Goal: Task Accomplishment & Management: Complete application form

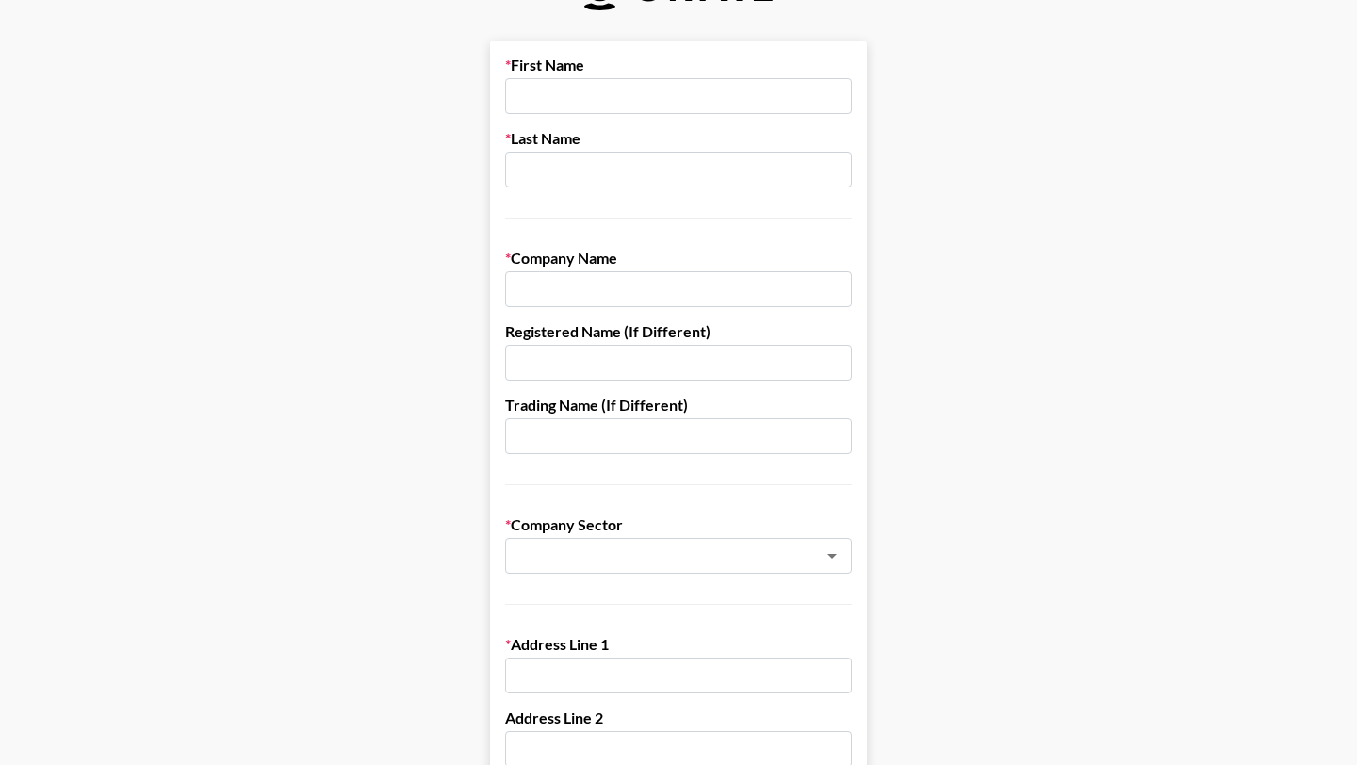
scroll to position [63, 0]
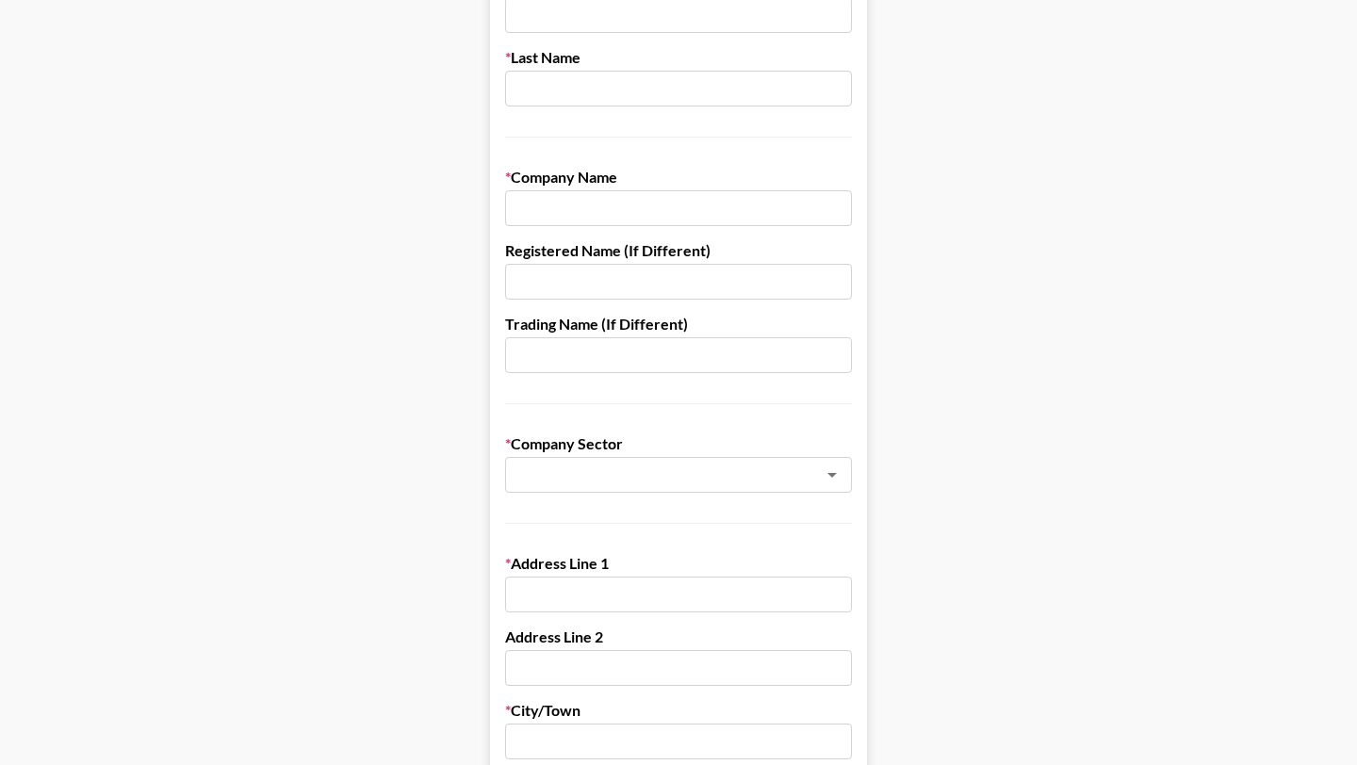
scroll to position [403, 0]
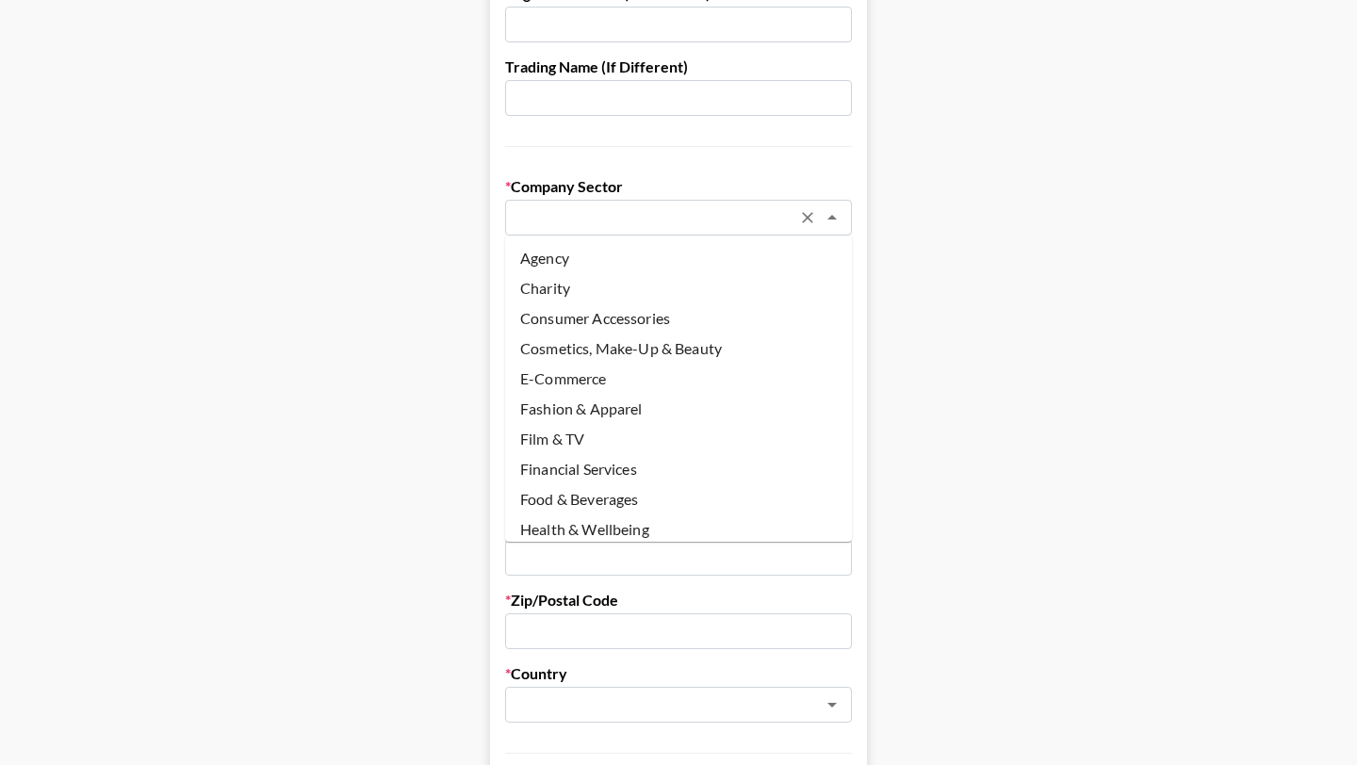
click at [535, 209] on input "text" at bounding box center [653, 218] width 274 height 22
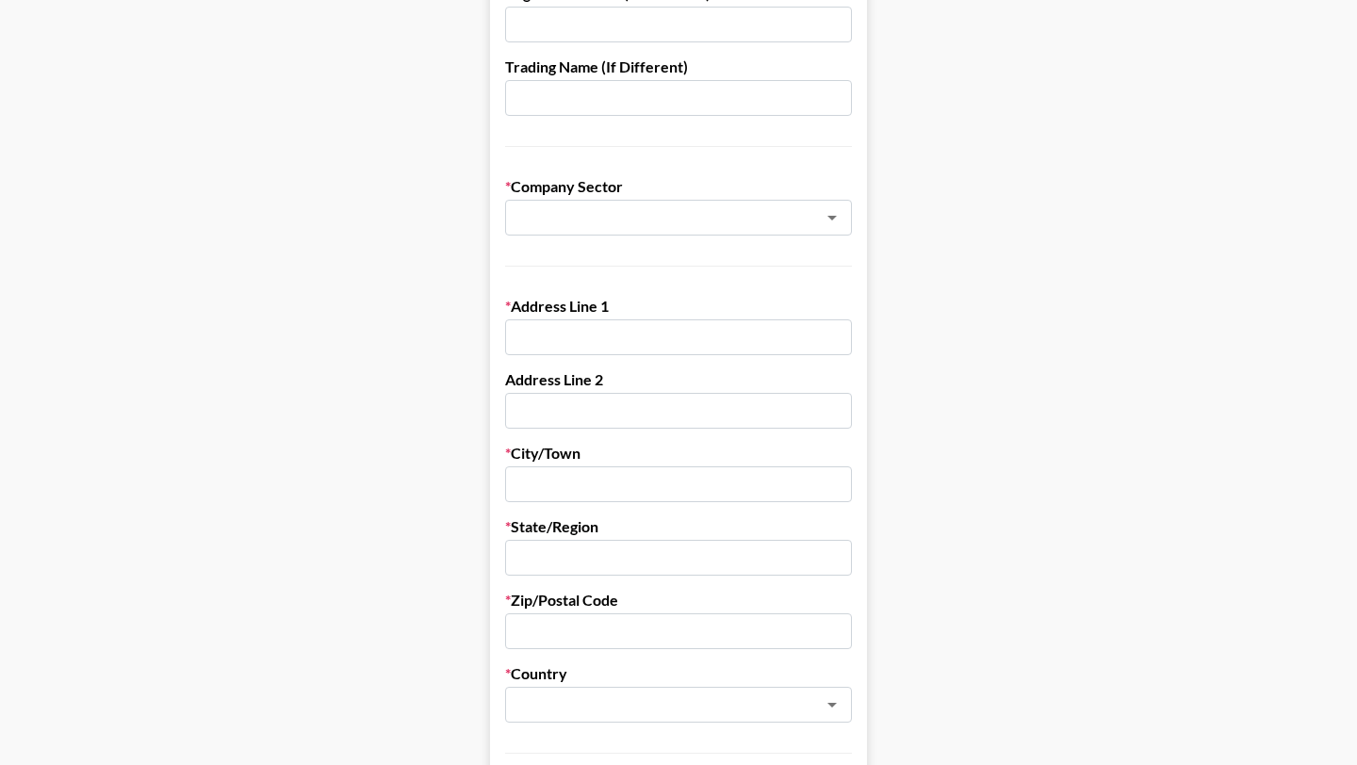
click at [1050, 352] on main "First Name Last Name Company Name Registered Name (If Different) Trading Name (…" at bounding box center [678, 516] width 1327 height 1628
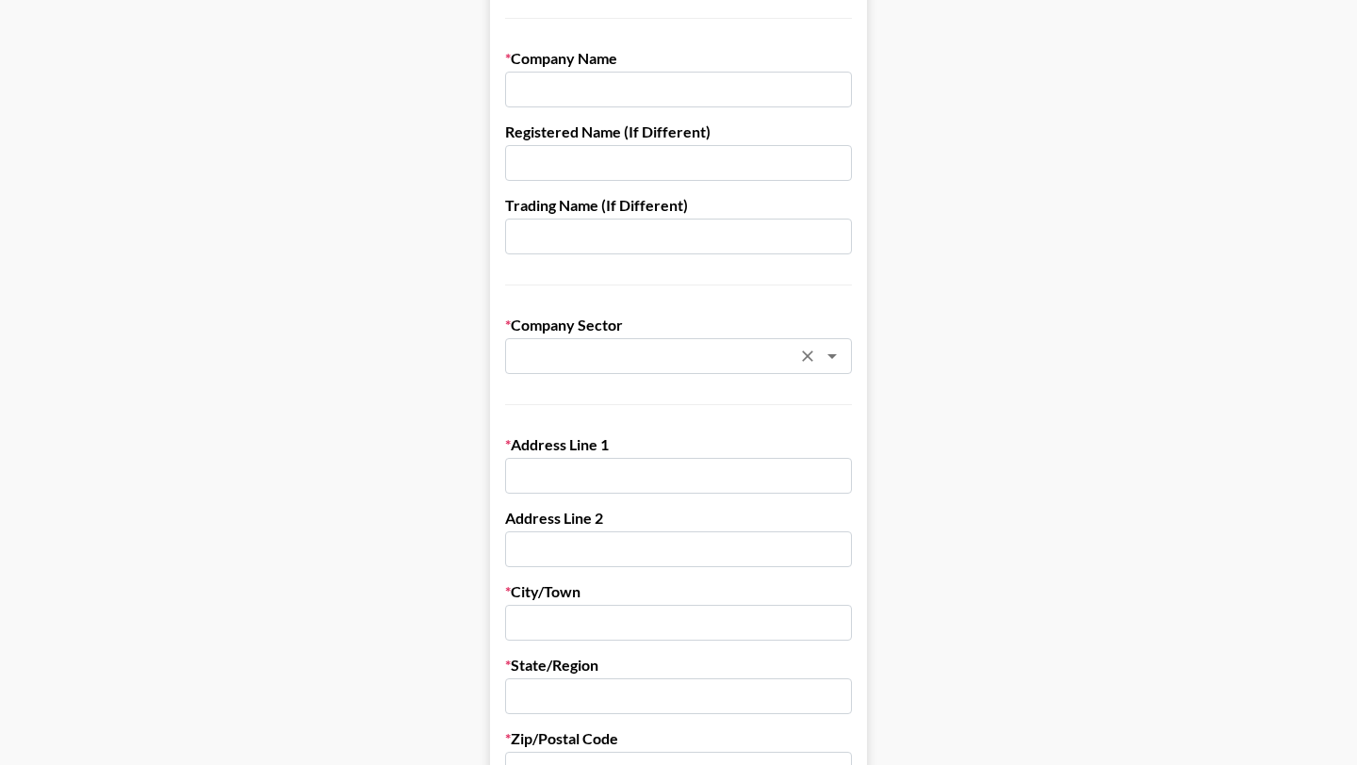
scroll to position [257, 0]
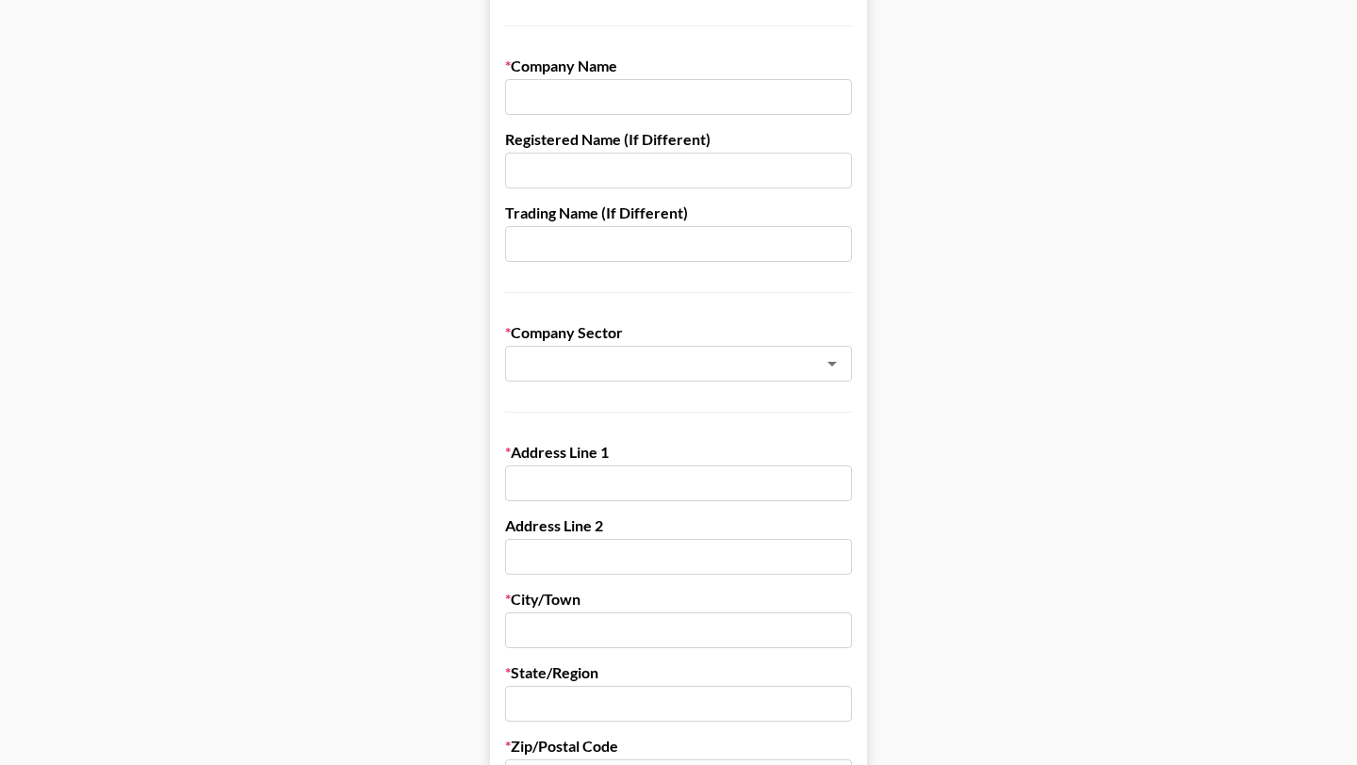
click at [619, 176] on input "text" at bounding box center [678, 171] width 347 height 36
paste input "The Lotus Global Group Inc."
type input "The Lotus Global Group Inc."
click at [630, 103] on input "text" at bounding box center [678, 97] width 347 height 36
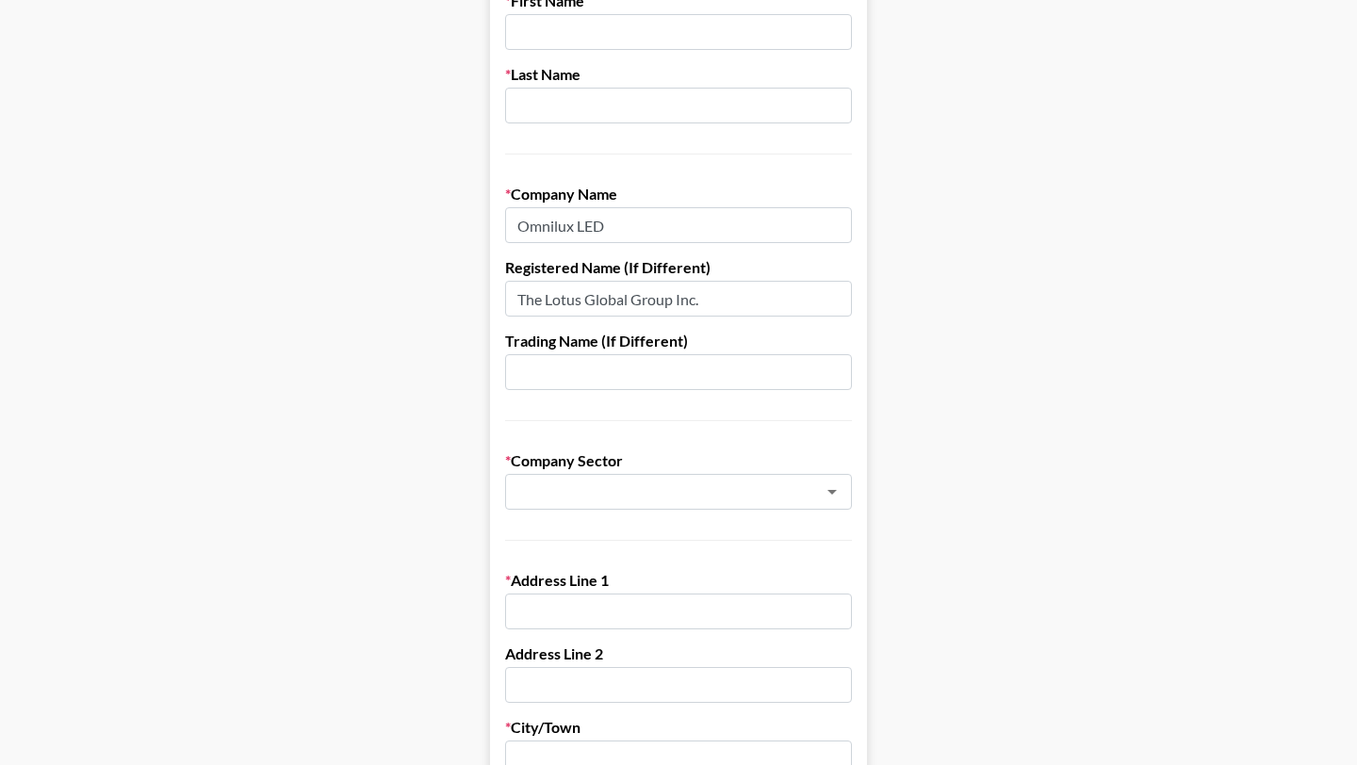
scroll to position [73, 0]
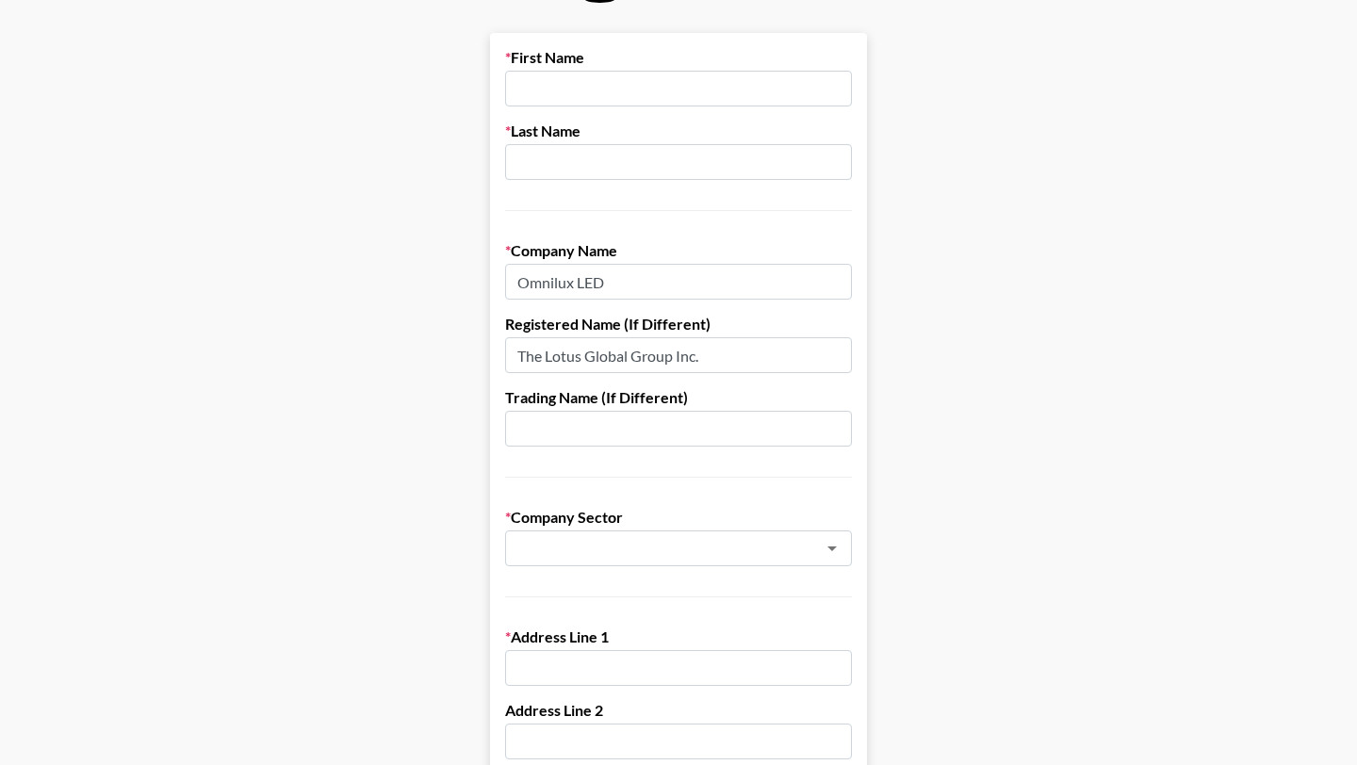
type input "Omnilux LED"
click at [602, 86] on input "text" at bounding box center [678, 89] width 347 height 36
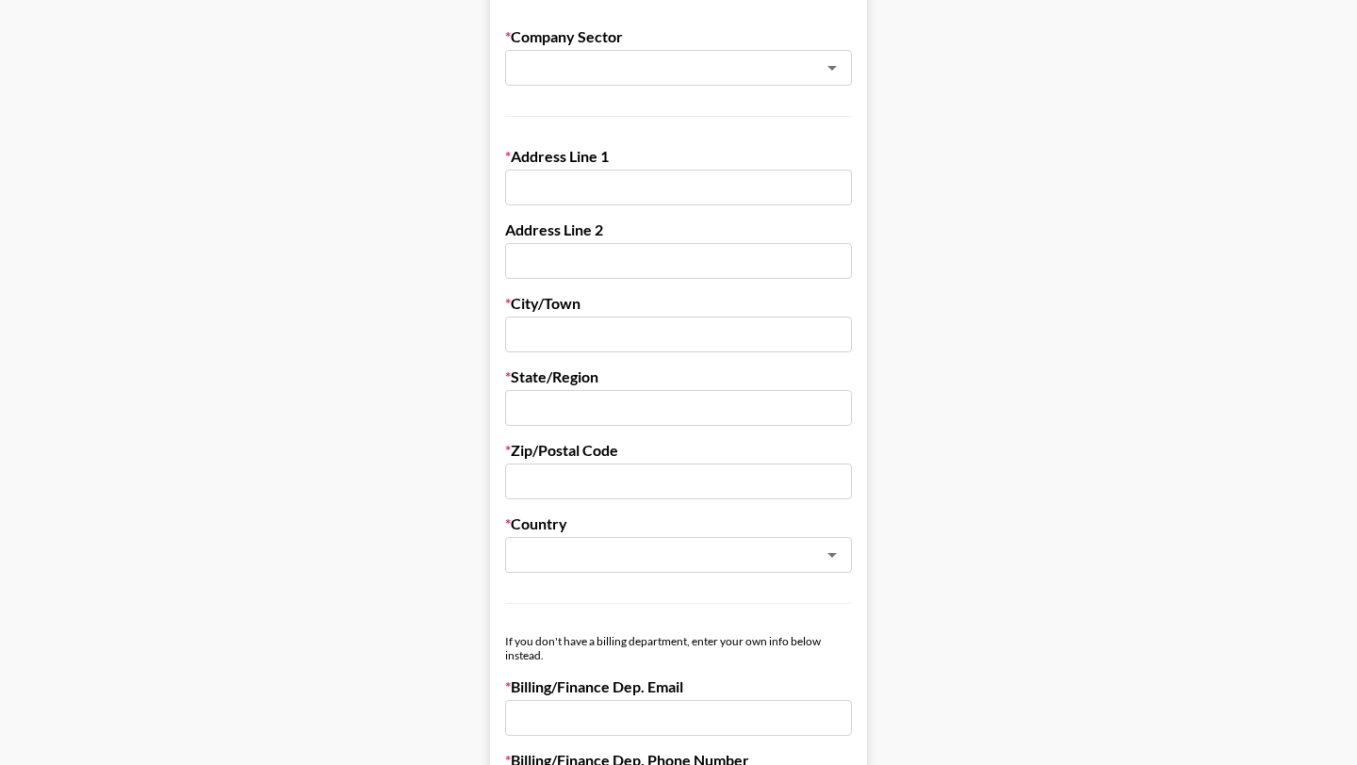
scroll to position [0, 0]
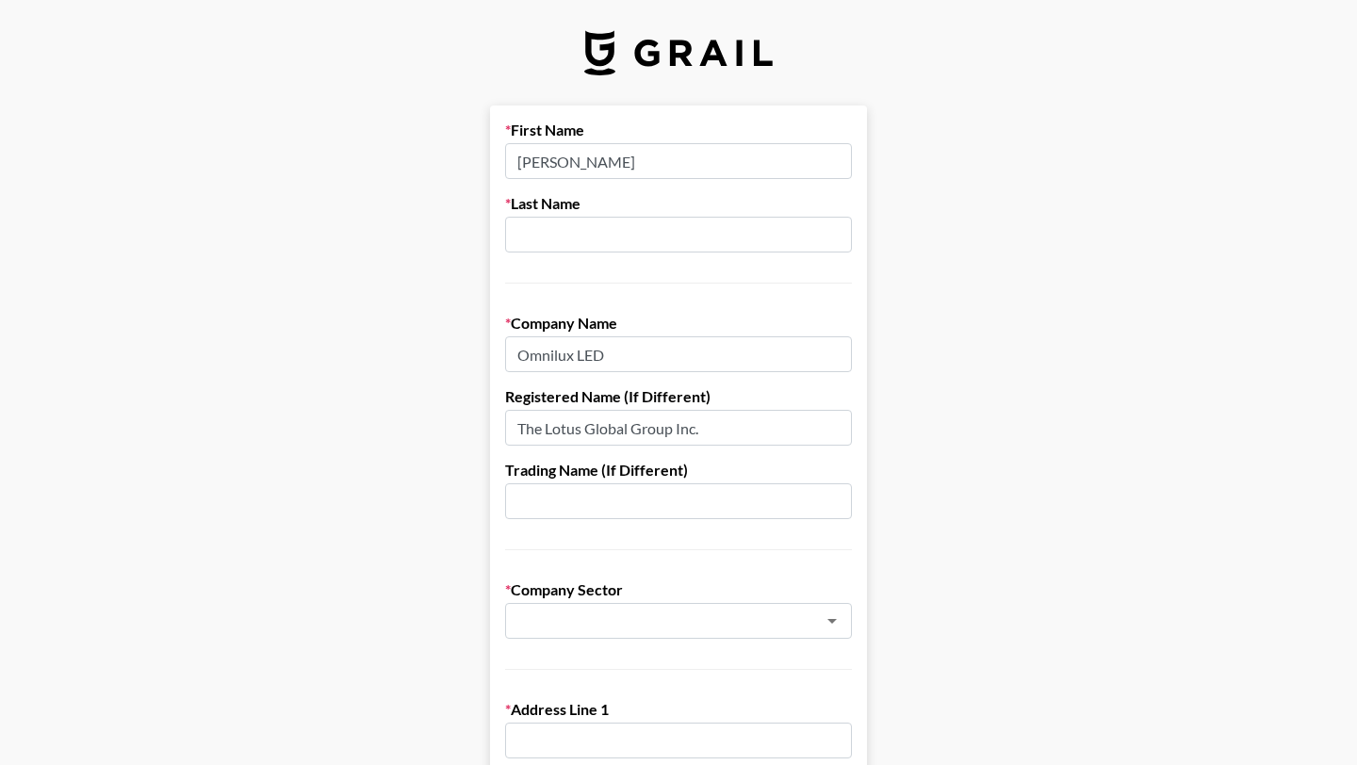
type input "[PERSON_NAME]"
click at [612, 221] on input "text" at bounding box center [678, 235] width 347 height 36
type input "J"
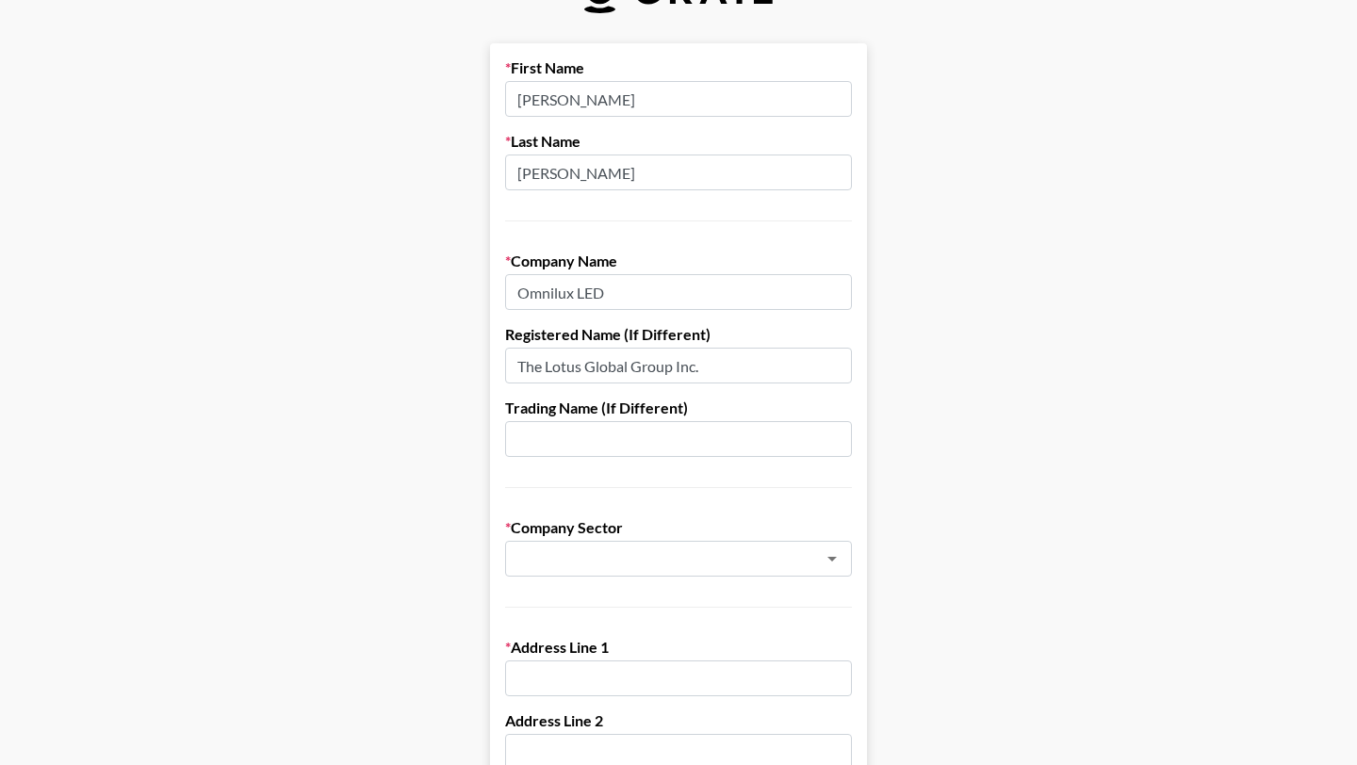
scroll to position [77, 0]
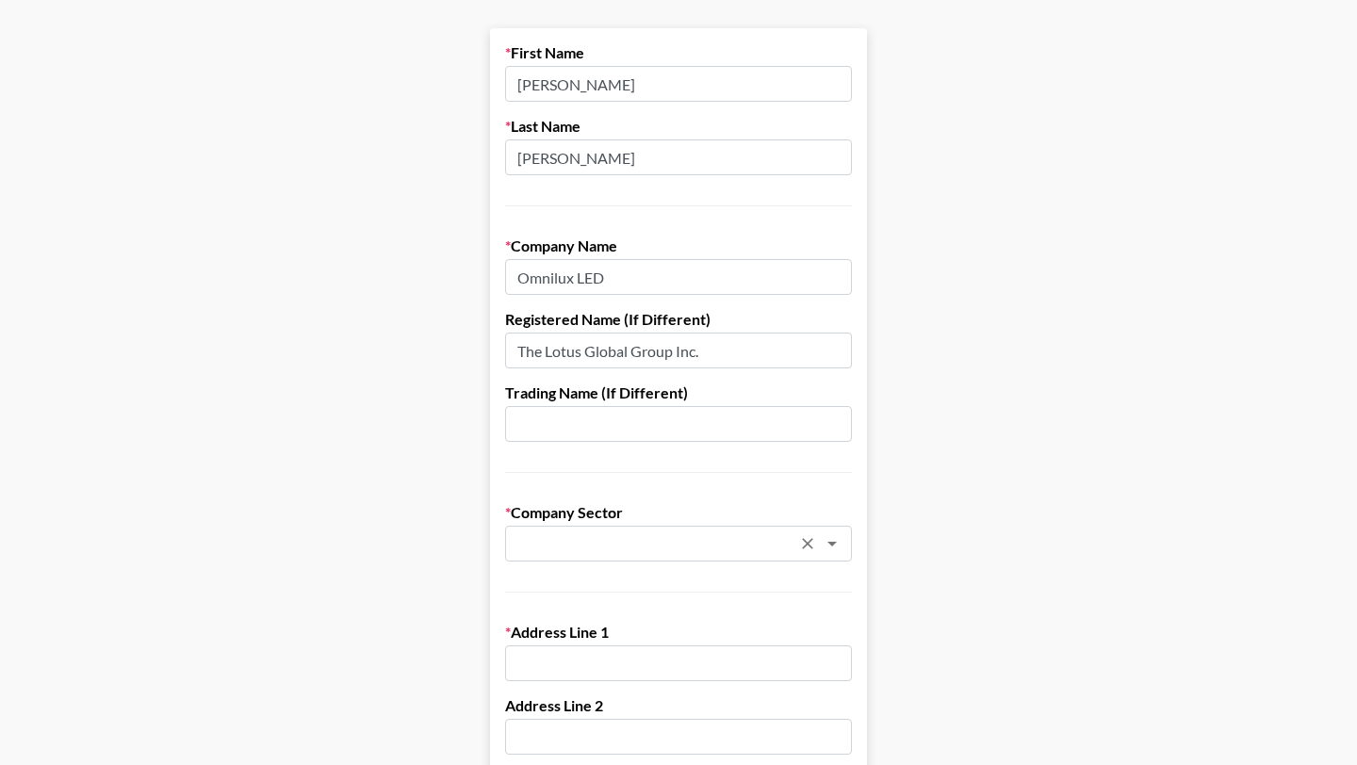
type input "[PERSON_NAME]"
click at [631, 534] on input "text" at bounding box center [653, 544] width 274 height 22
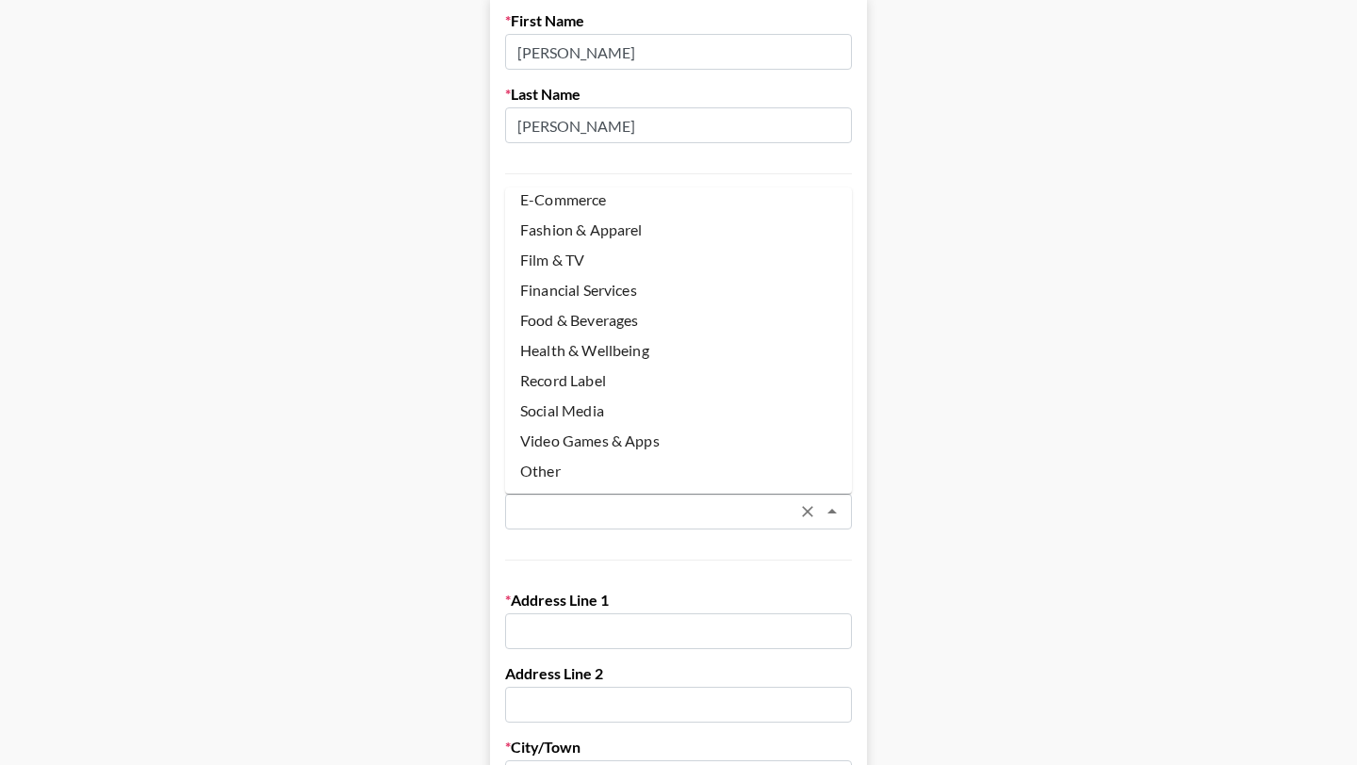
scroll to position [110, 0]
click at [647, 338] on li "Health & Wellbeing" at bounding box center [678, 350] width 347 height 30
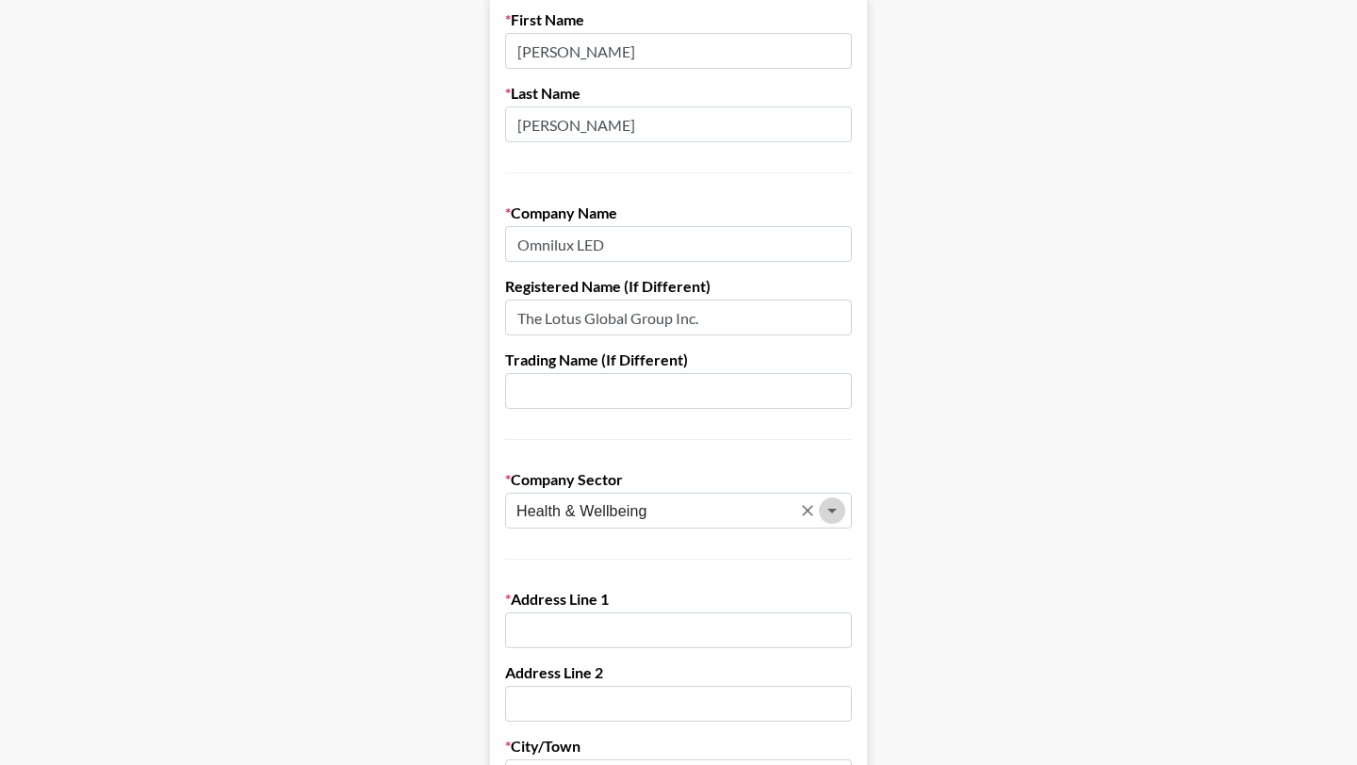
click at [822, 516] on icon "Open" at bounding box center [832, 511] width 23 height 23
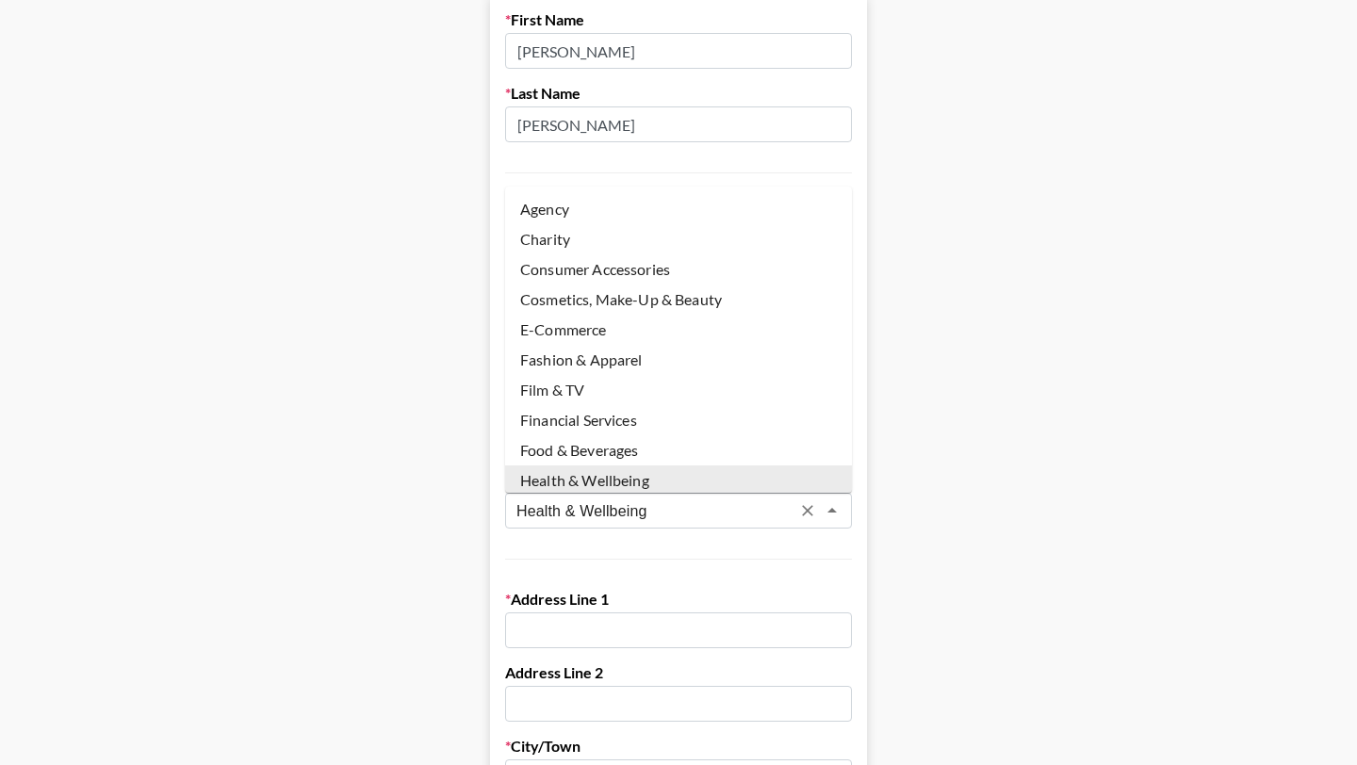
scroll to position [3, 0]
click at [633, 293] on li "Cosmetics, Make-Up & Beauty" at bounding box center [678, 297] width 347 height 30
type input "Cosmetics, Make-Up & Beauty"
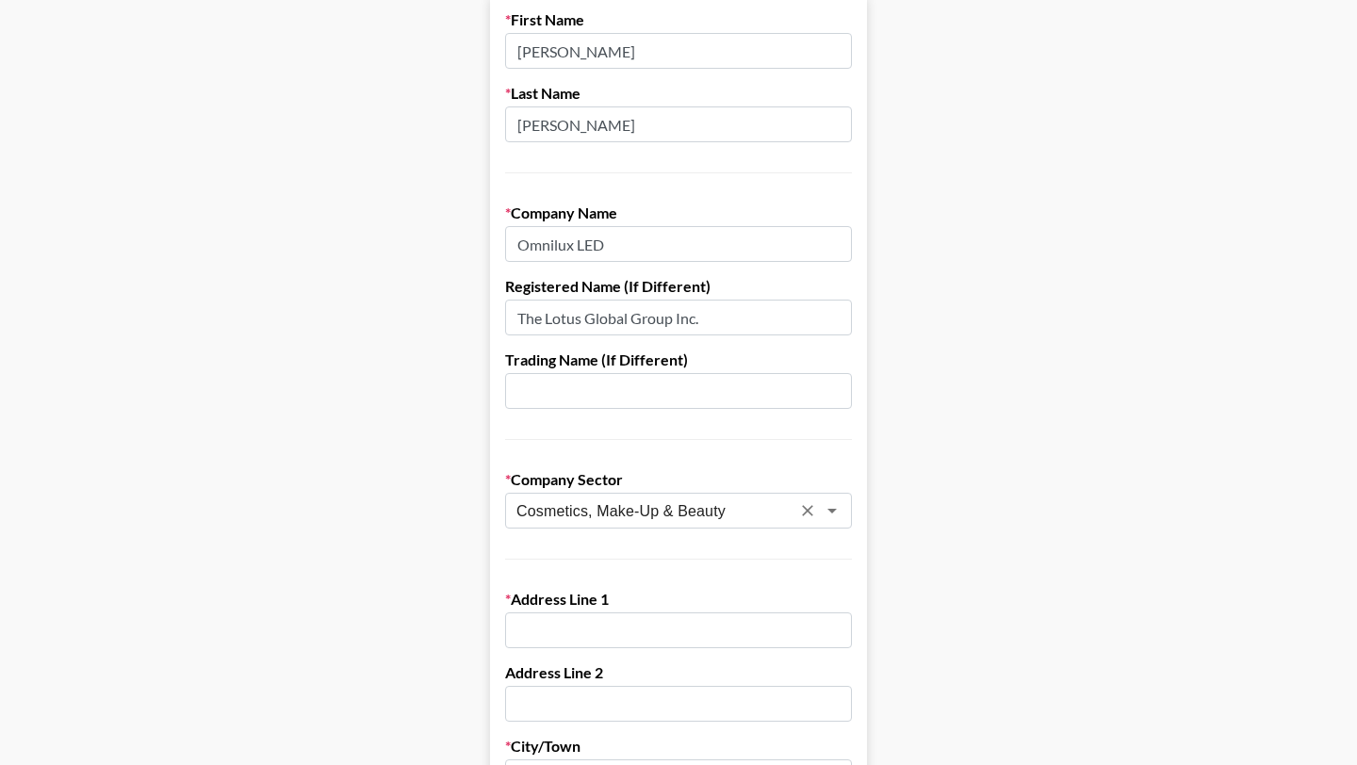
click at [834, 513] on icon "Open" at bounding box center [832, 511] width 23 height 23
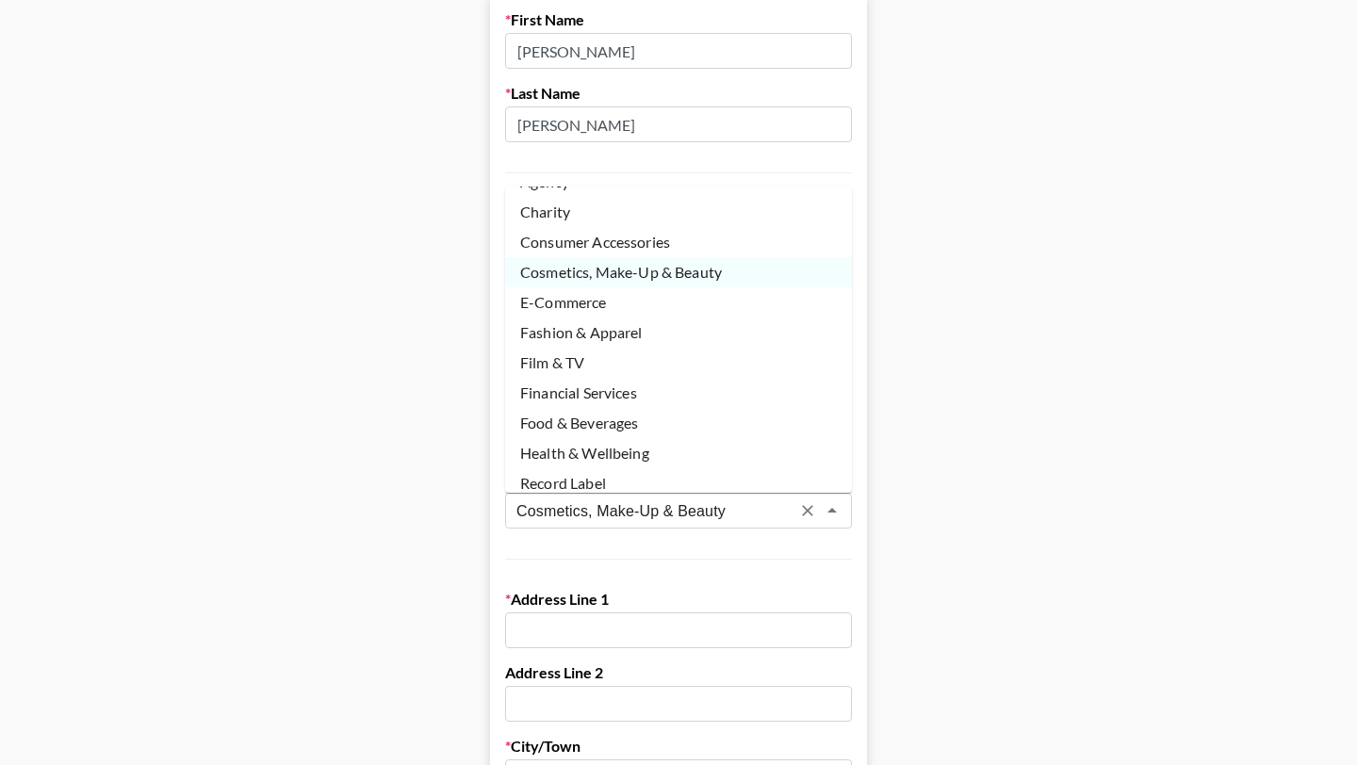
scroll to position [33, 0]
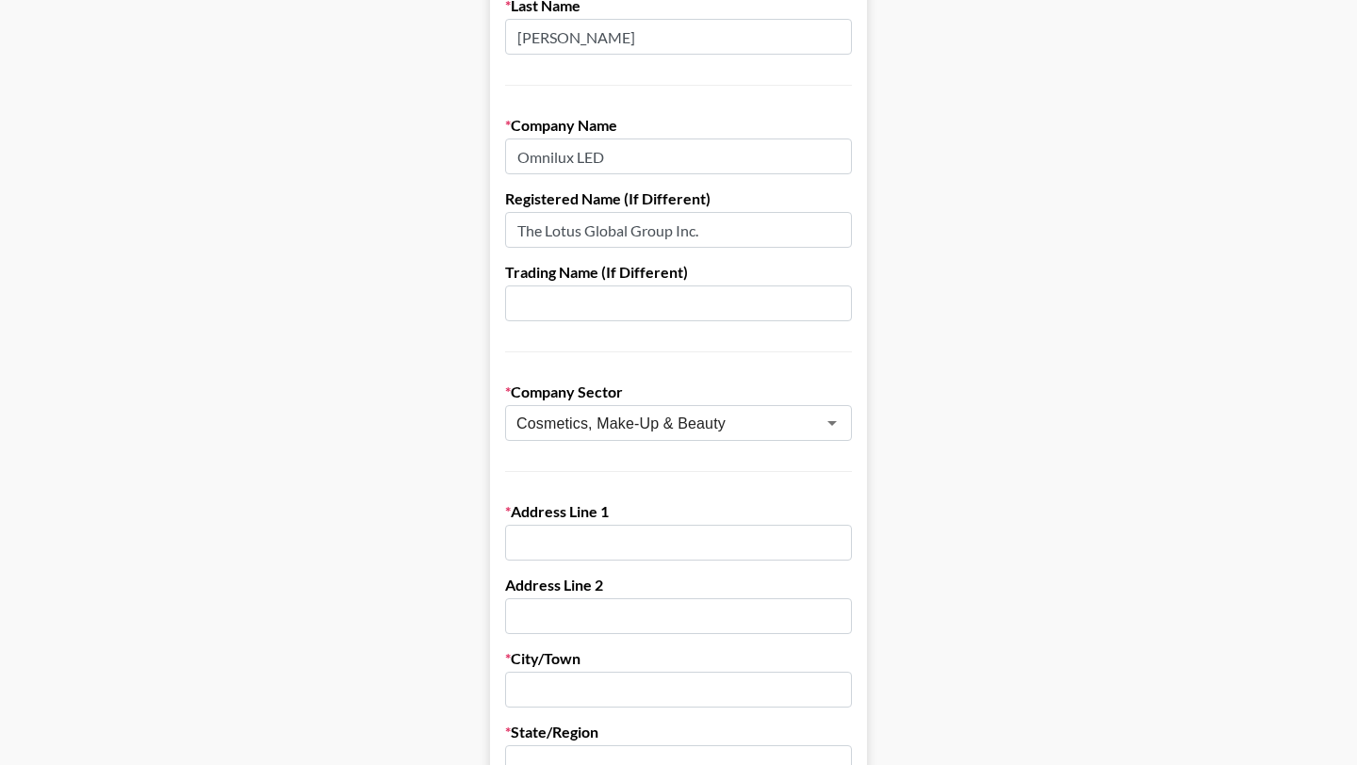
scroll to position [352, 0]
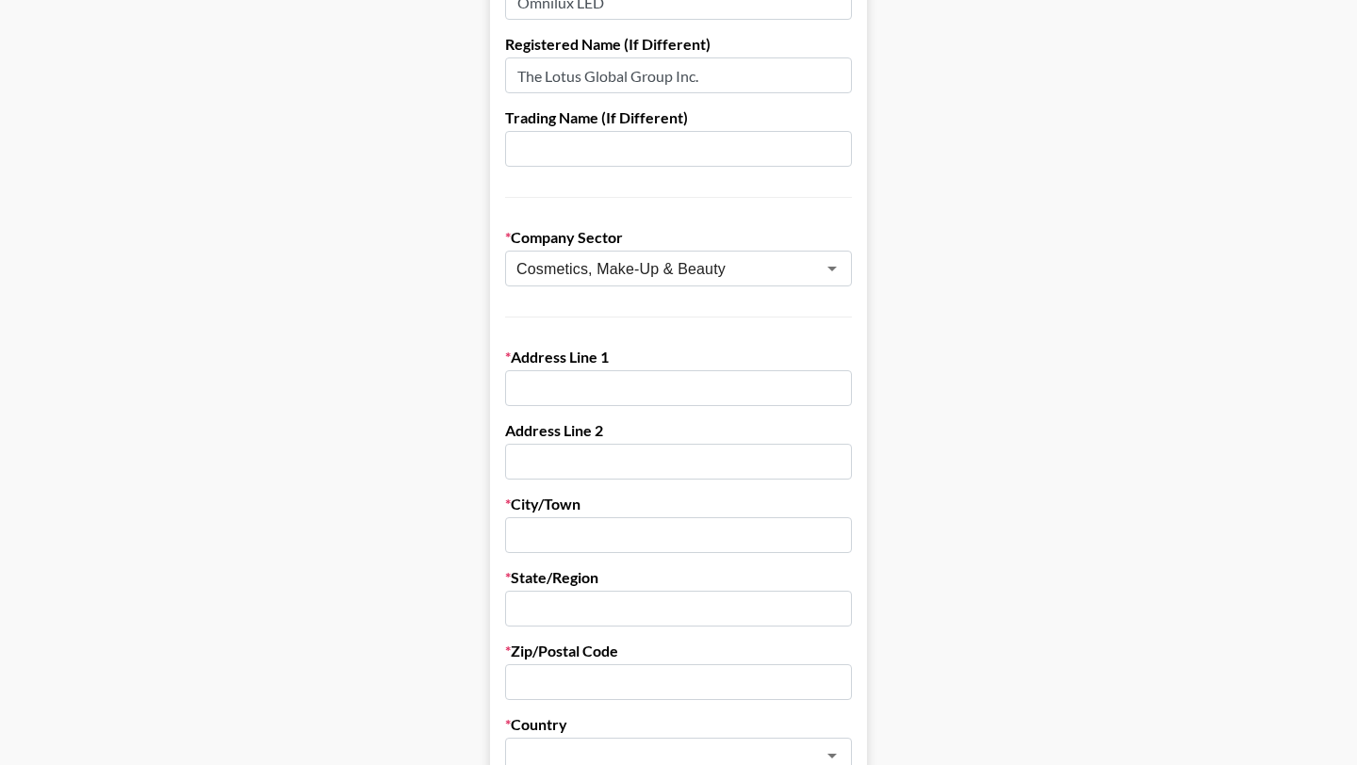
click at [613, 394] on input "text" at bounding box center [678, 388] width 347 height 36
paste input "[STREET_ADDRESS]."
type input "[STREET_ADDRESS]."
click at [591, 467] on input "text" at bounding box center [678, 462] width 347 height 36
type input "Suite C"
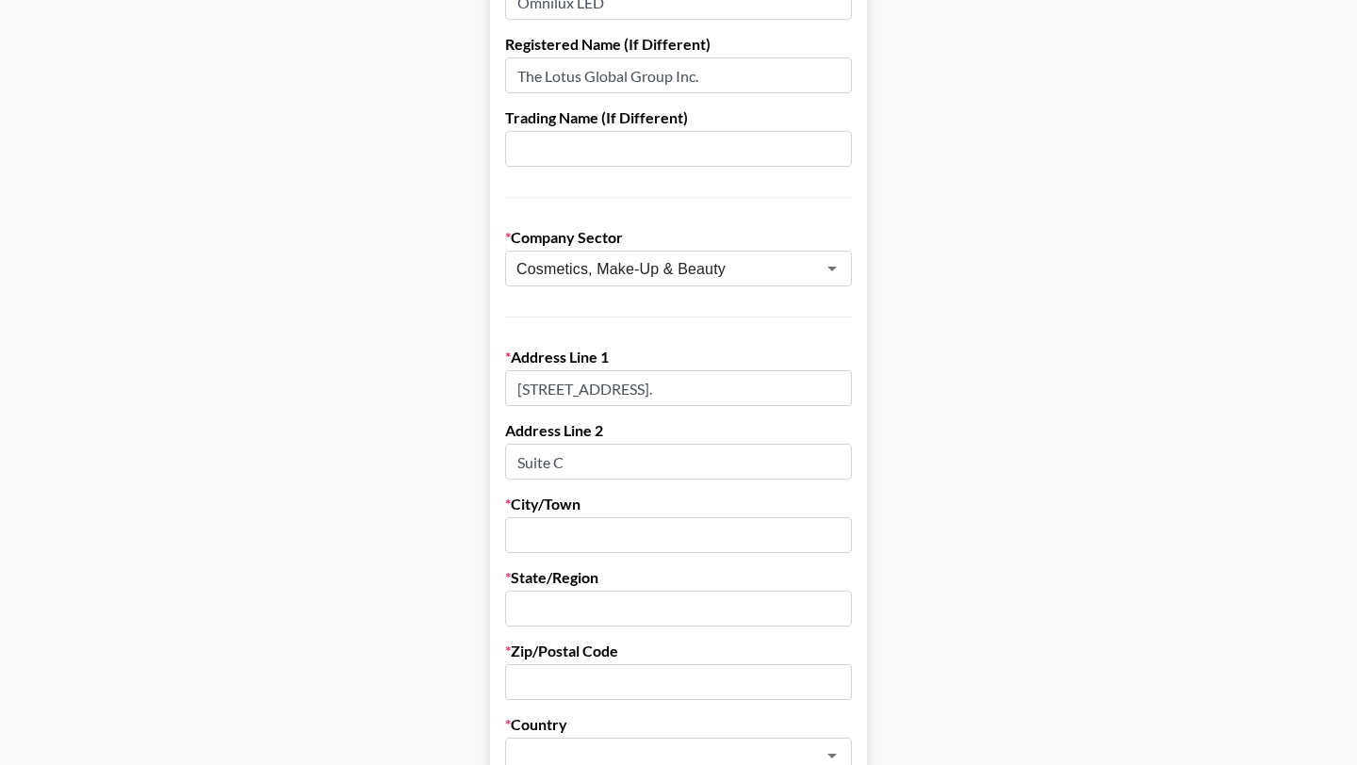
click at [615, 526] on input "text" at bounding box center [678, 535] width 347 height 36
type input "Napa"
click at [611, 615] on input "text" at bounding box center [678, 609] width 347 height 36
type input "CA"
click at [593, 689] on input "text" at bounding box center [678, 682] width 347 height 36
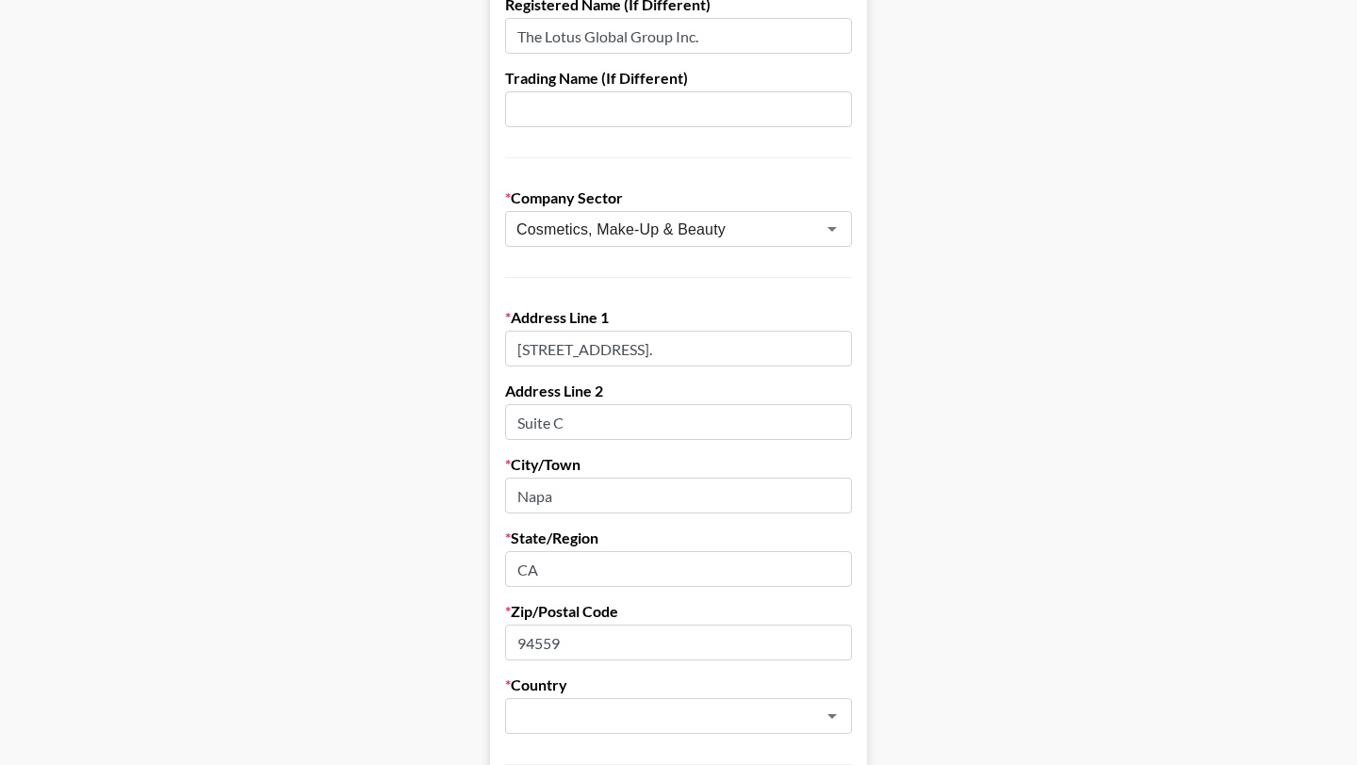
scroll to position [395, 0]
type input "94559"
click at [625, 706] on input "text" at bounding box center [653, 714] width 274 height 22
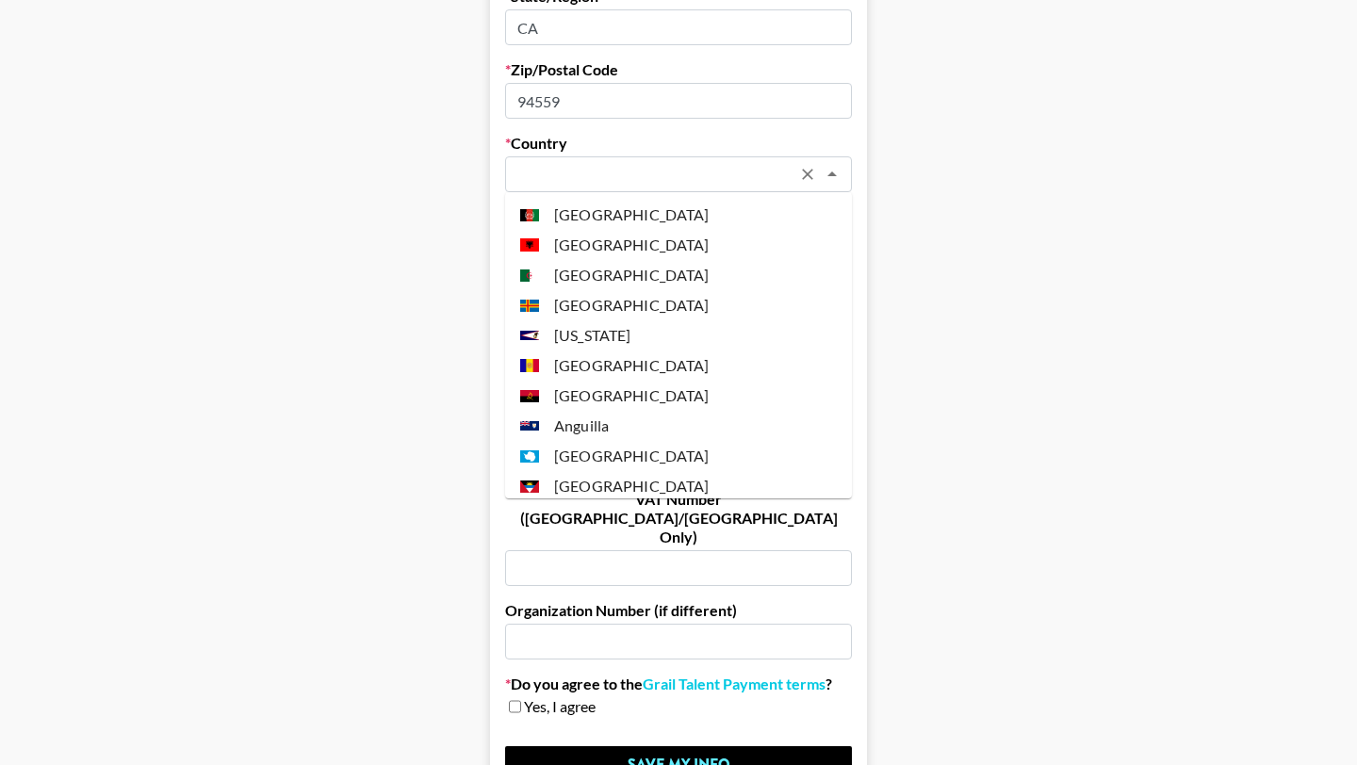
scroll to position [665, 0]
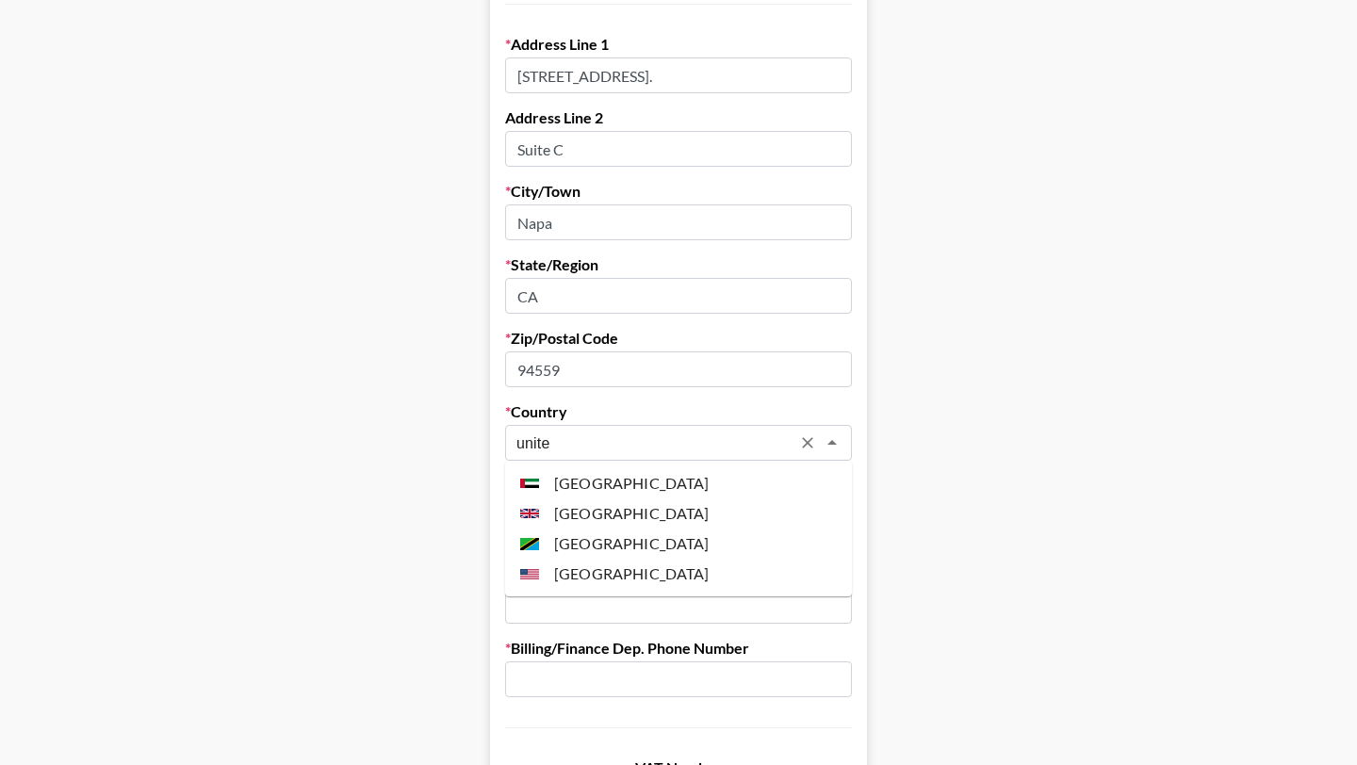
click at [631, 572] on li "[GEOGRAPHIC_DATA]" at bounding box center [678, 574] width 347 height 30
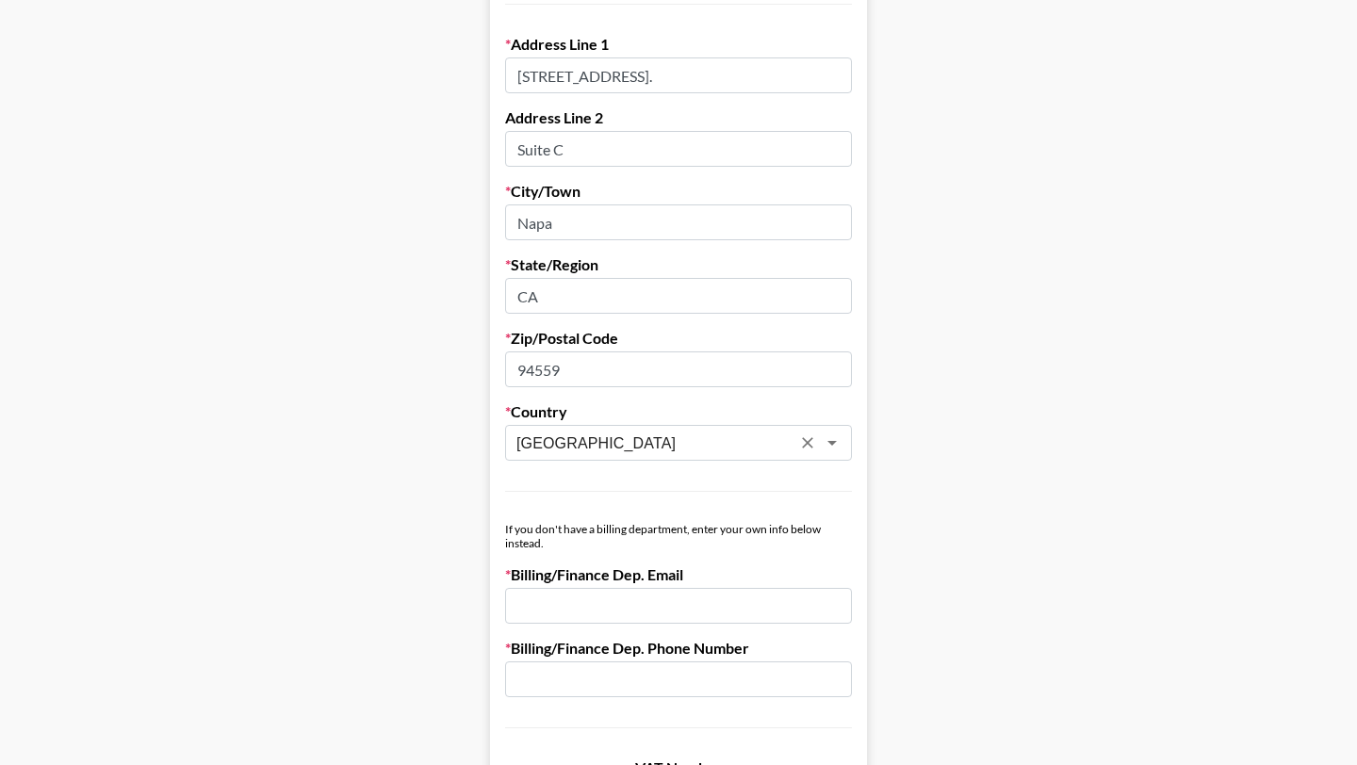
type input "[GEOGRAPHIC_DATA]"
drag, startPoint x: 693, startPoint y: 74, endPoint x: 891, endPoint y: 86, distance: 198.3
click at [891, 86] on main "First Name [PERSON_NAME] Last Name [PERSON_NAME] Company Name [PERSON_NAME] LED…" at bounding box center [678, 254] width 1327 height 1628
drag, startPoint x: 645, startPoint y: 70, endPoint x: 792, endPoint y: 70, distance: 147.0
click at [792, 70] on input "[STREET_ADDRESS]" at bounding box center [678, 75] width 347 height 36
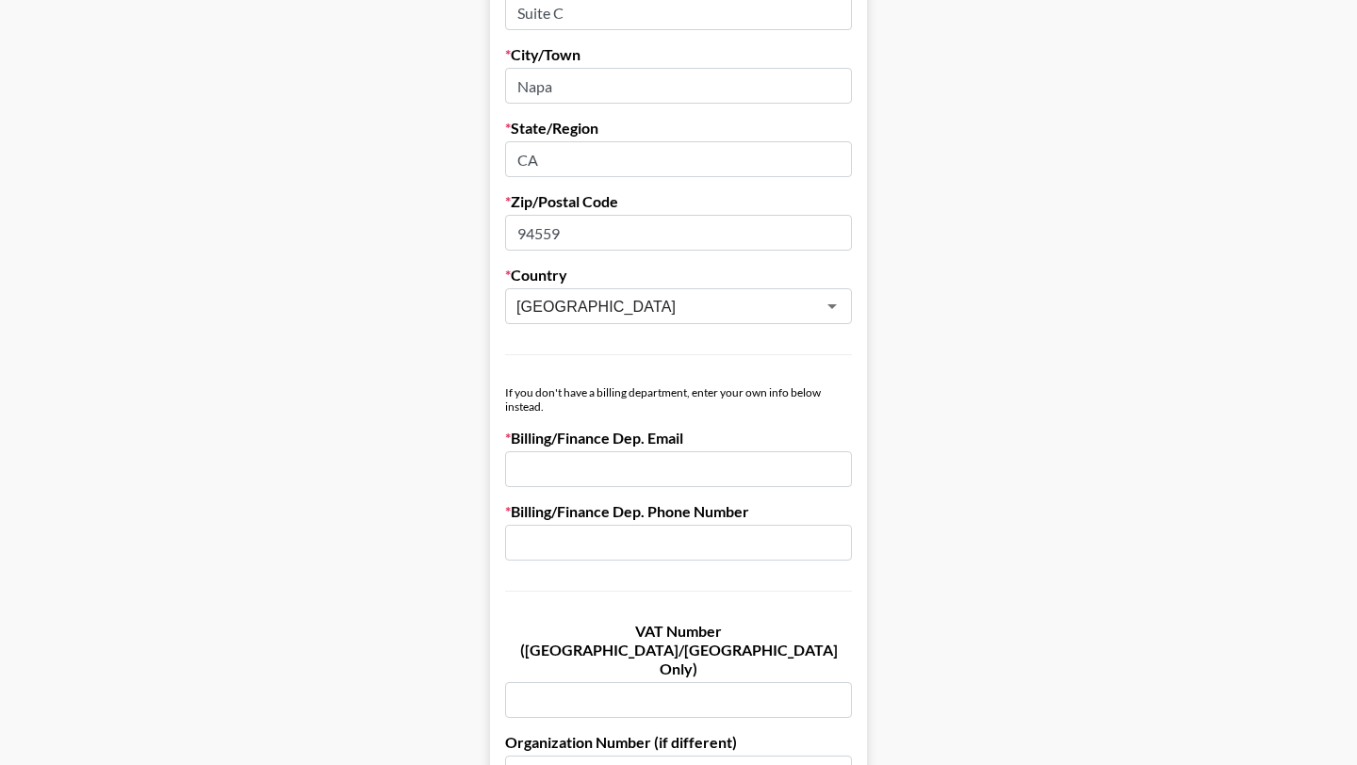
scroll to position [822, 0]
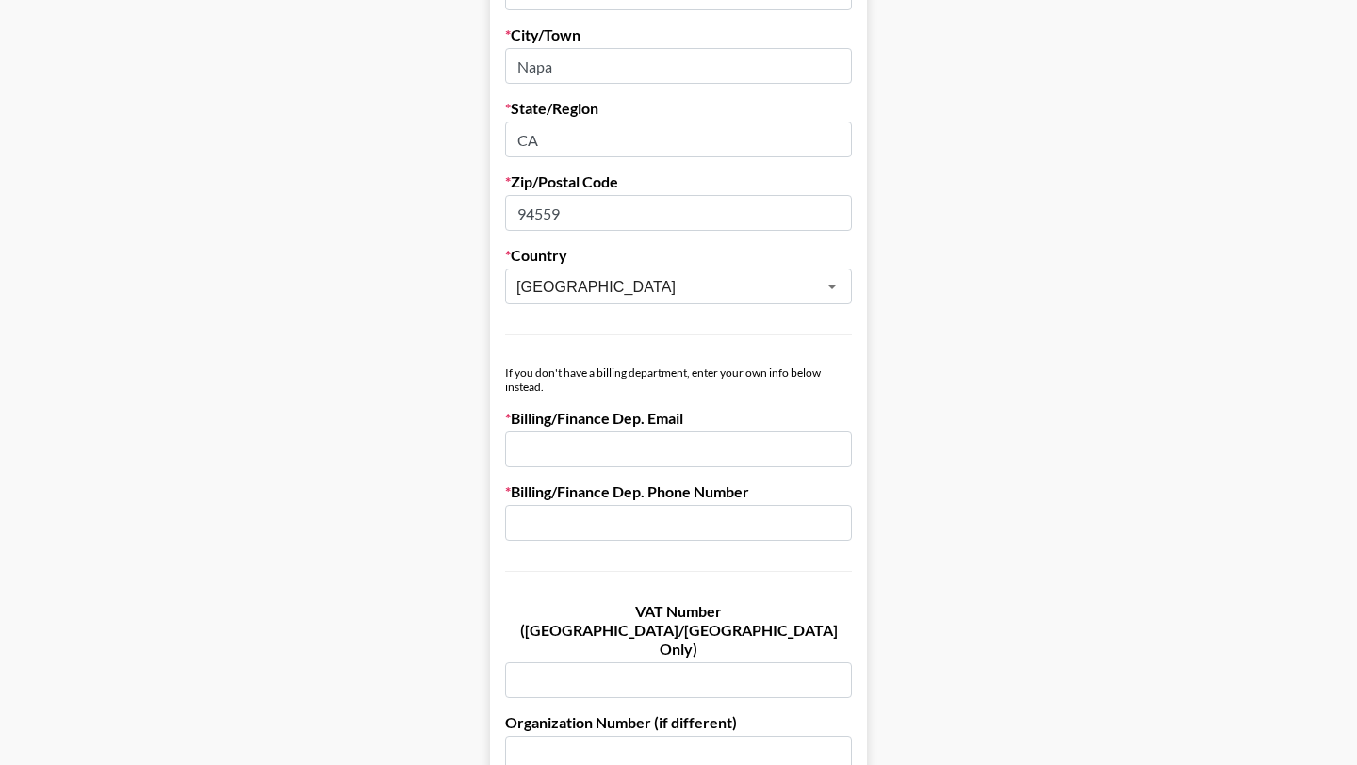
type input "[STREET_ADDRESS]"
click at [628, 441] on input "email" at bounding box center [678, 450] width 347 height 36
paste input "[STREET_ADDRESS]."
type input "[STREET_ADDRESS]."
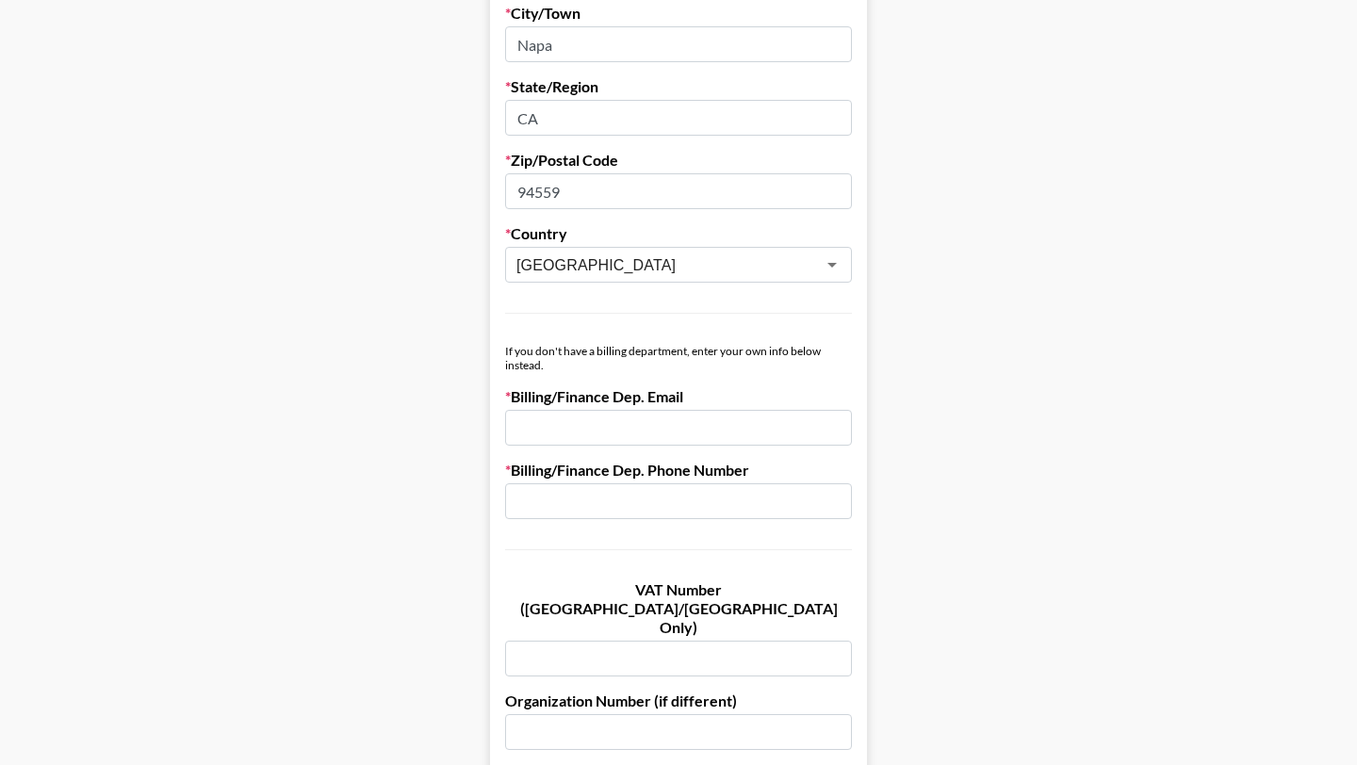
click at [612, 641] on input "text" at bounding box center [678, 659] width 347 height 36
paste input "NL0069491841"
type input "NL0069491841"
click at [607, 429] on input "email" at bounding box center [678, 428] width 347 height 36
paste input "[STREET_ADDRESS]."
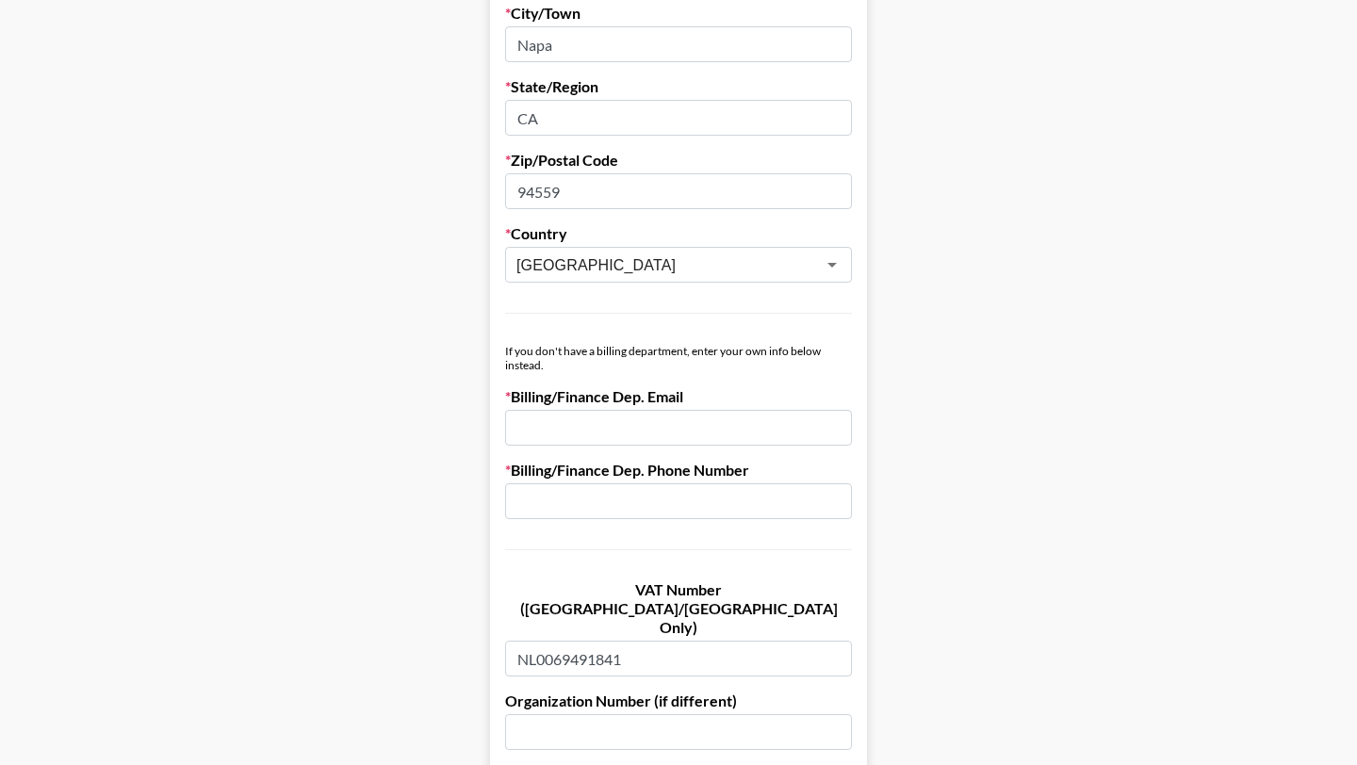
type input "[STREET_ADDRESS]."
paste input "[EMAIL_ADDRESS][DOMAIN_NAME]"
type input "[EMAIL_ADDRESS][DOMAIN_NAME]"
click at [598, 499] on input "text" at bounding box center [678, 501] width 347 height 36
paste input "1.707.111.1111"
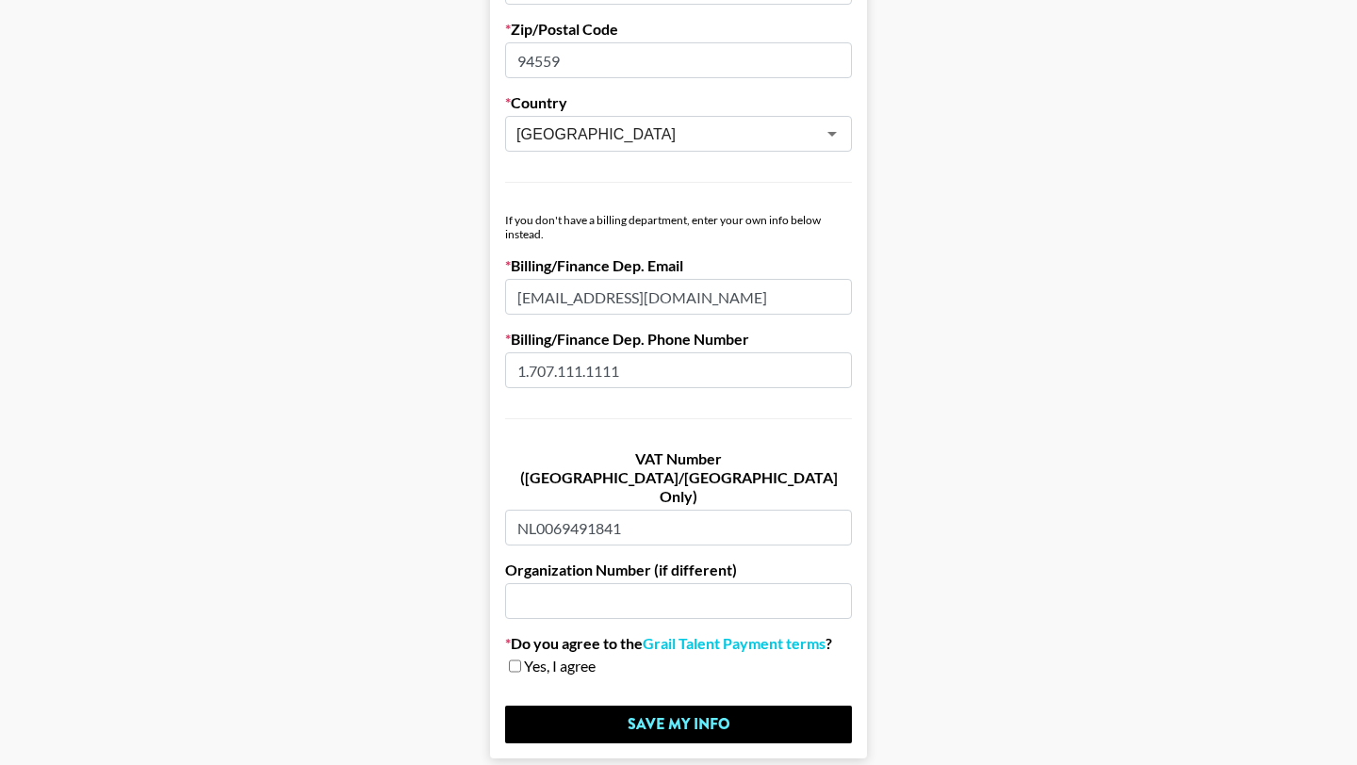
scroll to position [1015, 0]
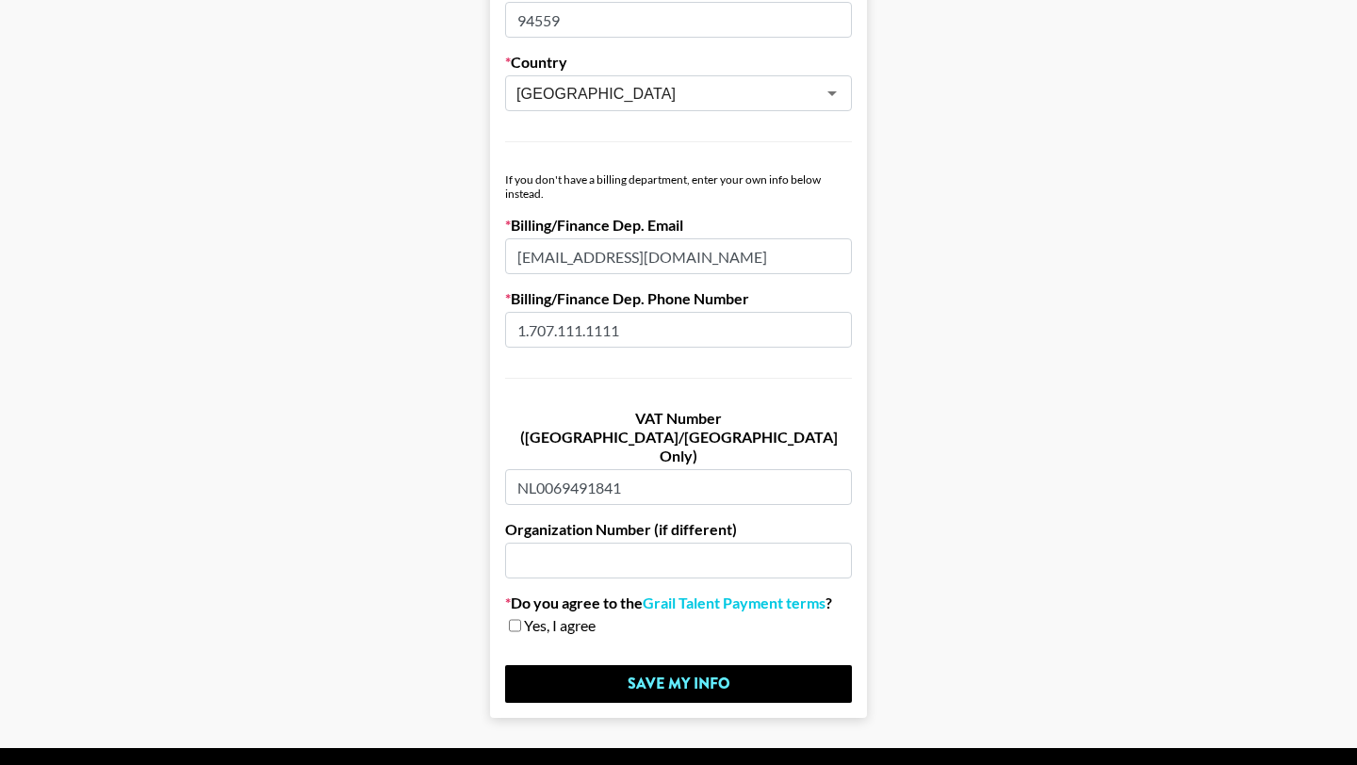
type input "1.707.111.1111"
click at [509, 619] on input "checkbox" at bounding box center [515, 625] width 12 height 13
checkbox input "true"
click at [732, 594] on link "Grail Talent Payment terms" at bounding box center [734, 603] width 183 height 19
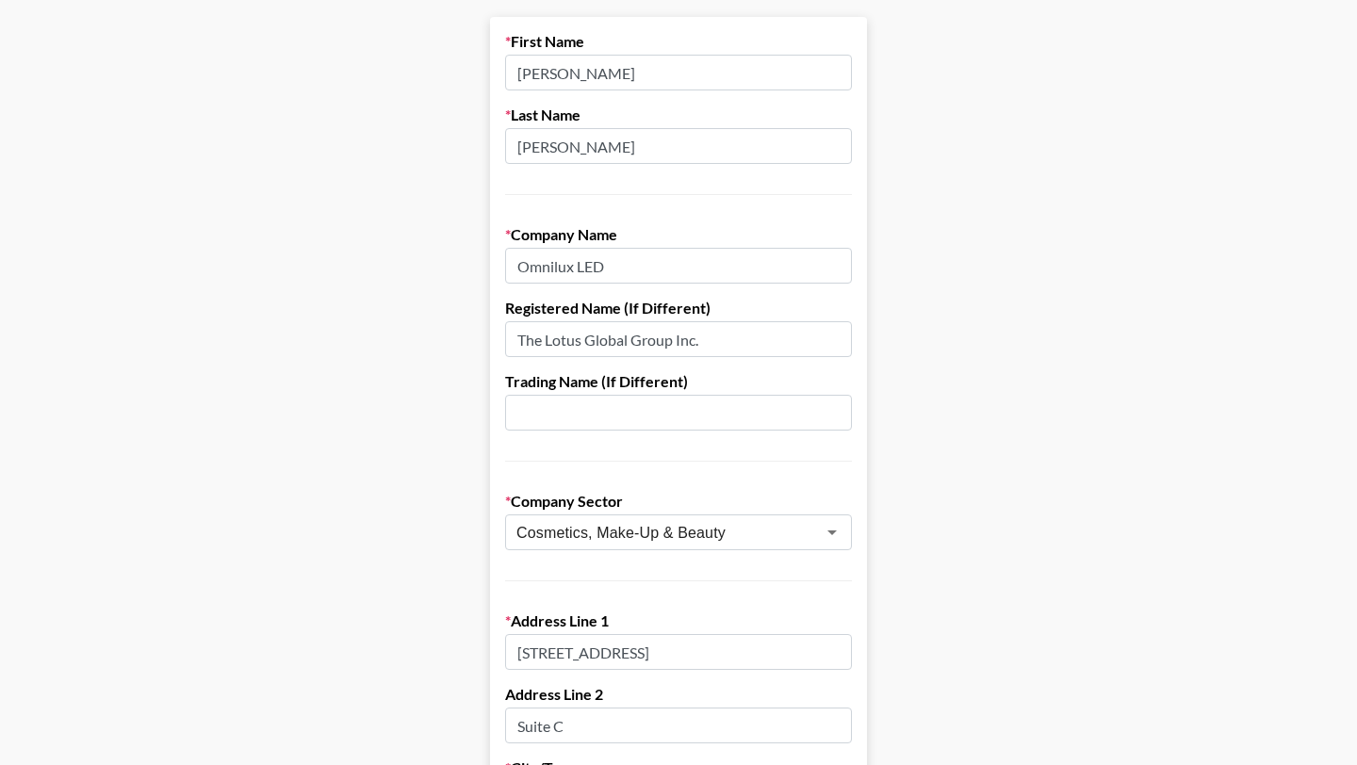
scroll to position [0, 0]
